Goal: Information Seeking & Learning: Learn about a topic

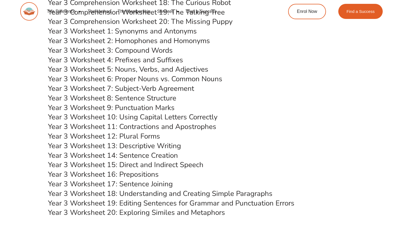
scroll to position [1999, 0]
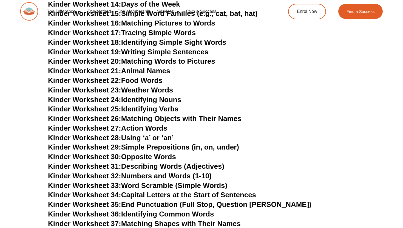
scroll to position [253, 0]
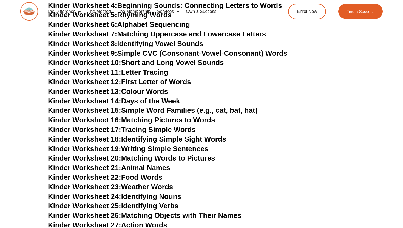
click at [103, 8] on link "The Method" at bounding box center [99, 11] width 30 height 13
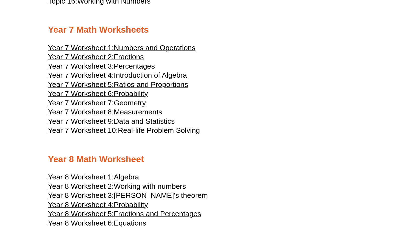
scroll to position [1301, 0]
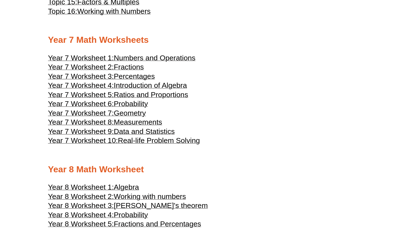
click at [136, 117] on span "Geometry" at bounding box center [130, 113] width 32 height 8
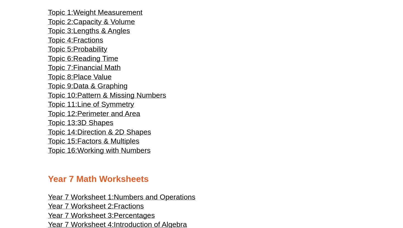
scroll to position [1157, 0]
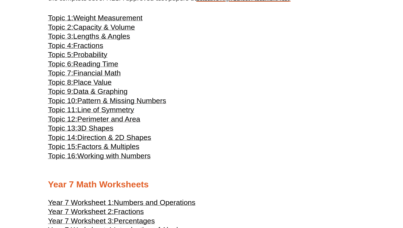
click at [112, 123] on span "Perimeter and Area" at bounding box center [108, 119] width 63 height 8
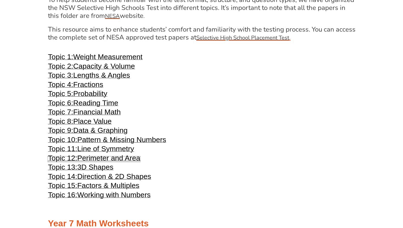
scroll to position [906, 0]
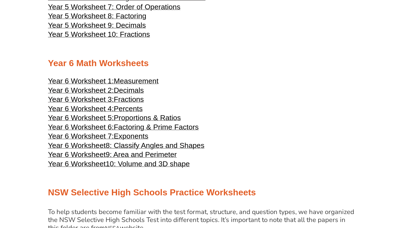
click at [192, 69] on h2 "Year 6 Math Worksheets" at bounding box center [201, 64] width 307 height 12
click at [184, 149] on span "8: Classify Angles and Shapes" at bounding box center [154, 145] width 99 height 8
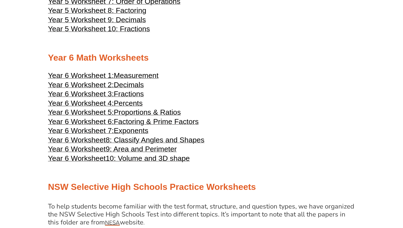
scroll to position [1089, 0]
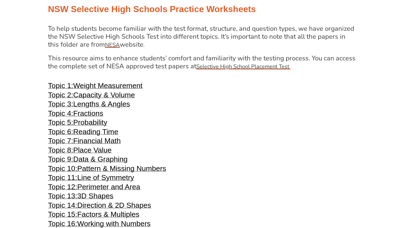
click at [96, 108] on span "Lengths & Angles" at bounding box center [101, 104] width 57 height 8
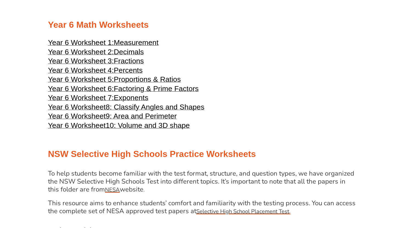
scroll to position [918, 0]
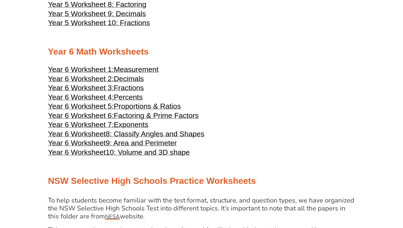
click at [139, 147] on span "9: Area and Perimeter" at bounding box center [140, 143] width 71 height 8
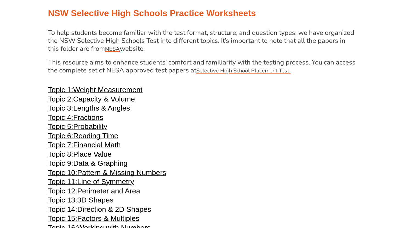
scroll to position [1091, 0]
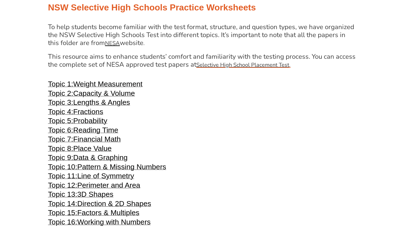
click at [117, 47] on span "NESA" at bounding box center [112, 42] width 15 height 7
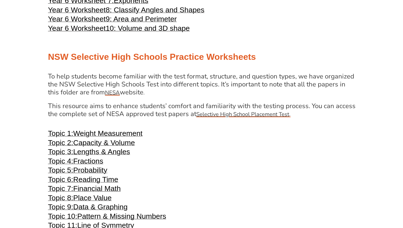
scroll to position [888, 0]
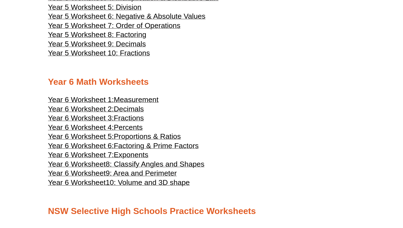
click at [108, 177] on span "9: Area and Perimeter" at bounding box center [140, 173] width 71 height 8
click at [109, 186] on span "10: Volume and 3D shape" at bounding box center [147, 182] width 84 height 8
